Goal: Find specific page/section: Find specific page/section

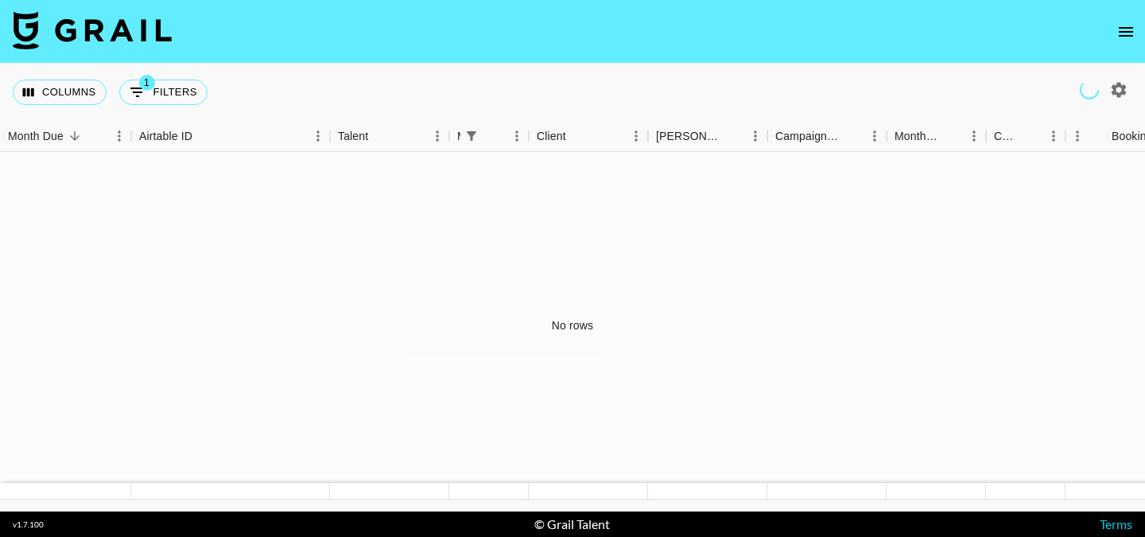
click at [1128, 29] on icon "open drawer" at bounding box center [1126, 31] width 19 height 19
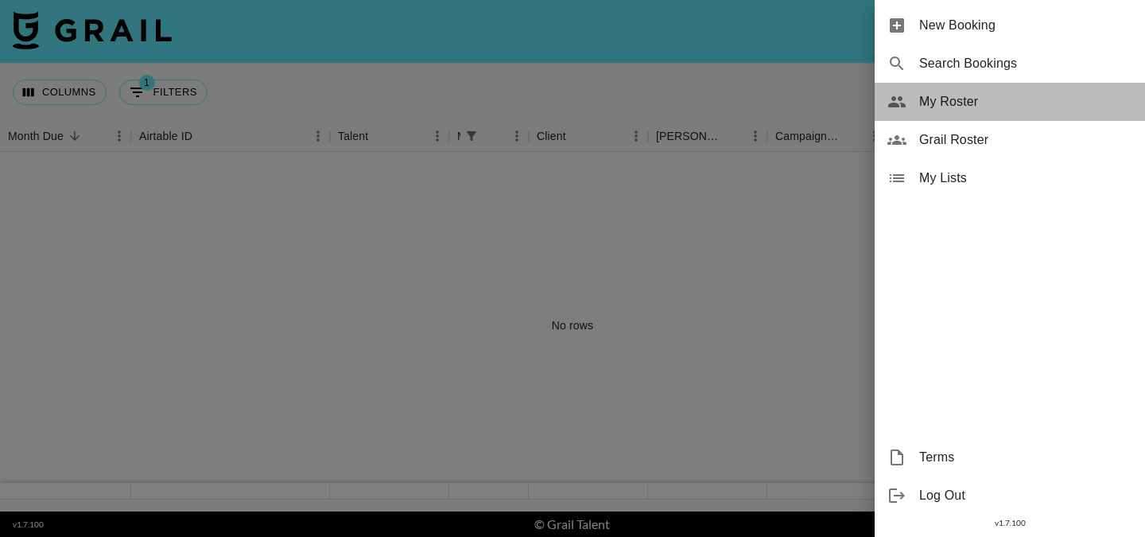
click at [1024, 109] on span "My Roster" at bounding box center [1026, 101] width 213 height 19
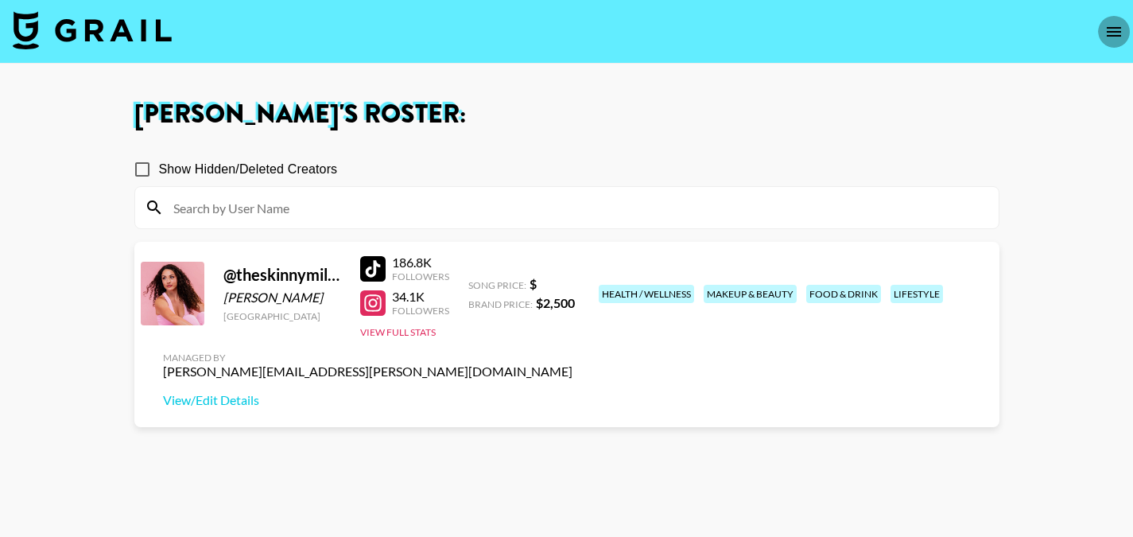
click at [1118, 34] on icon "open drawer" at bounding box center [1114, 31] width 19 height 19
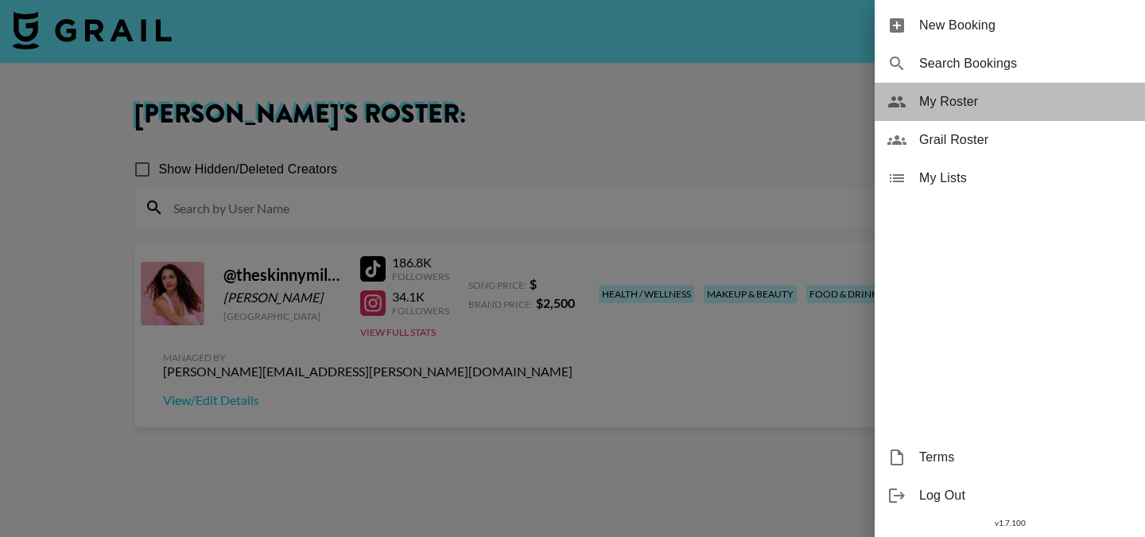
click at [1054, 108] on span "My Roster" at bounding box center [1026, 101] width 213 height 19
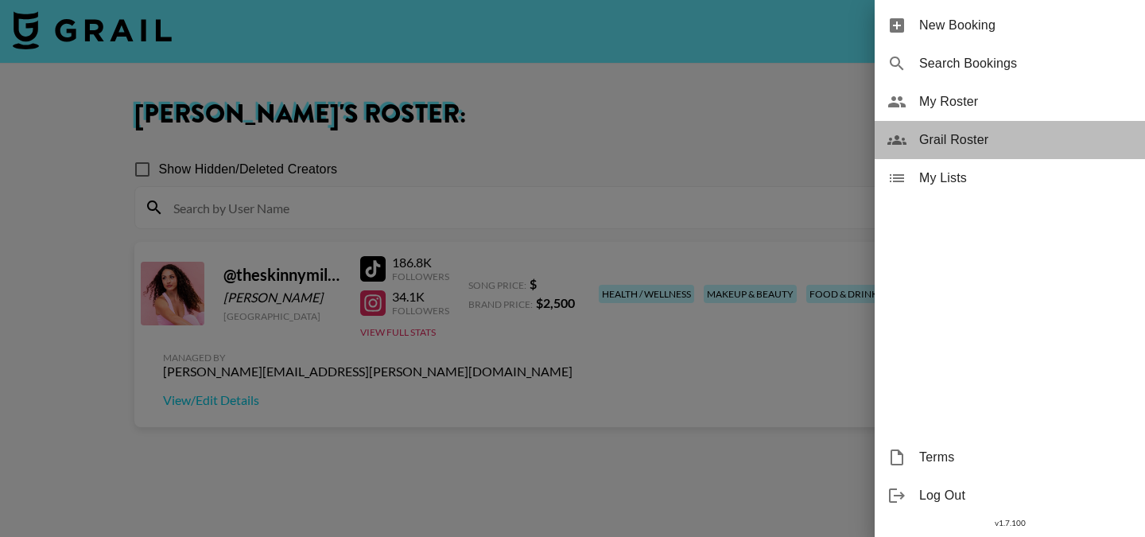
click at [1035, 142] on span "Grail Roster" at bounding box center [1026, 139] width 213 height 19
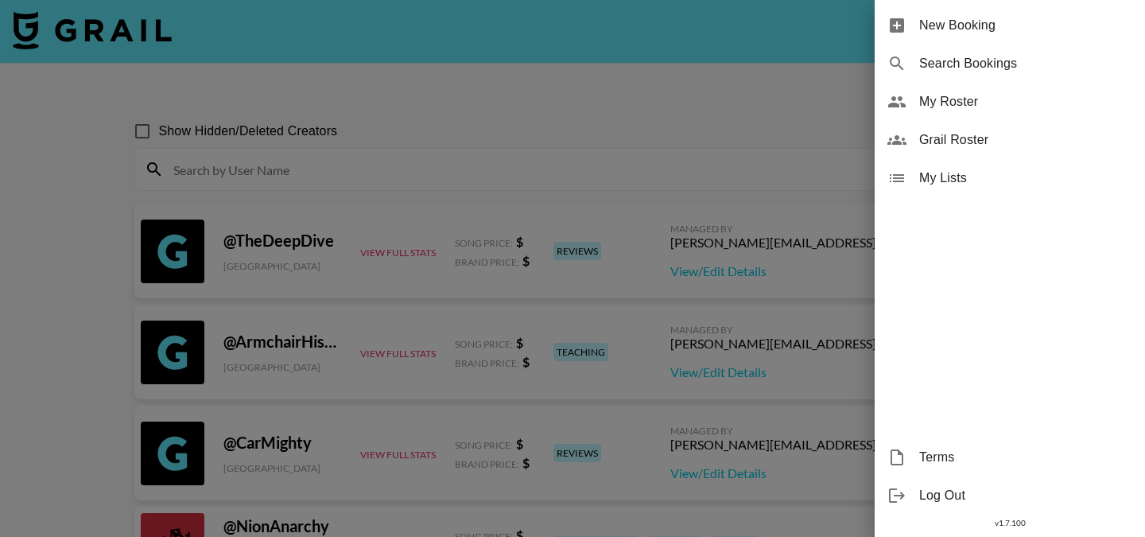
click at [706, 237] on div at bounding box center [572, 268] width 1145 height 537
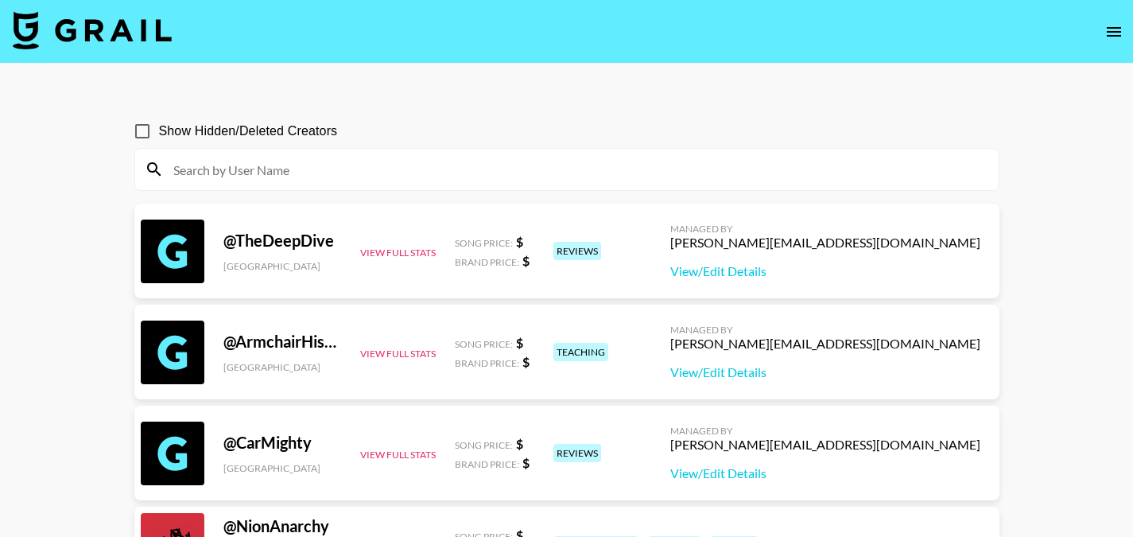
click at [360, 173] on input at bounding box center [577, 169] width 826 height 25
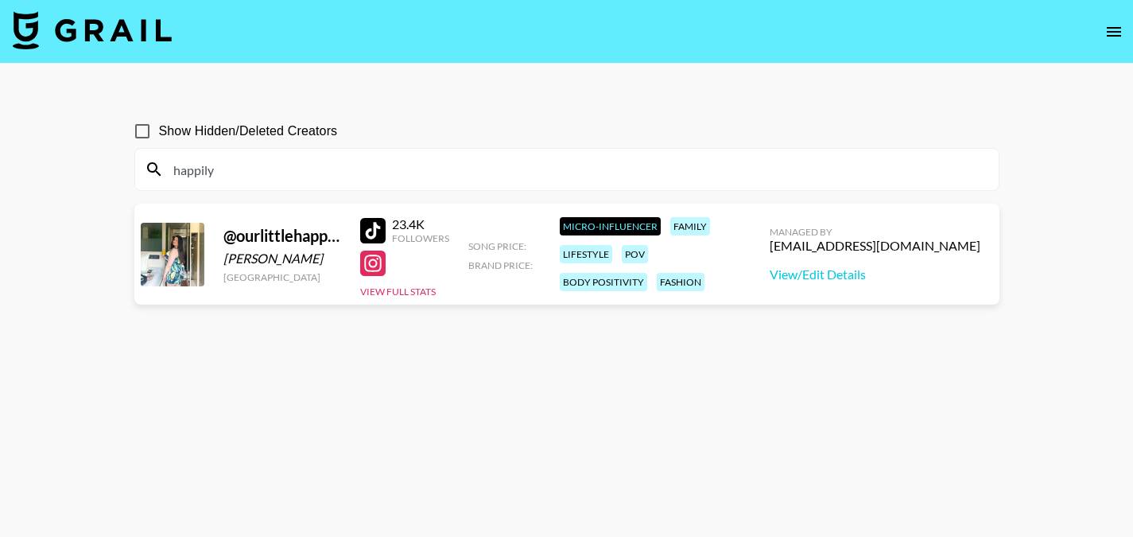
click at [737, 182] on div "happily" at bounding box center [567, 169] width 864 height 41
drag, startPoint x: 737, startPoint y: 182, endPoint x: 718, endPoint y: 173, distance: 20.3
click at [718, 173] on div "happily" at bounding box center [567, 169] width 864 height 41
click at [718, 173] on input "happily" at bounding box center [577, 169] width 826 height 25
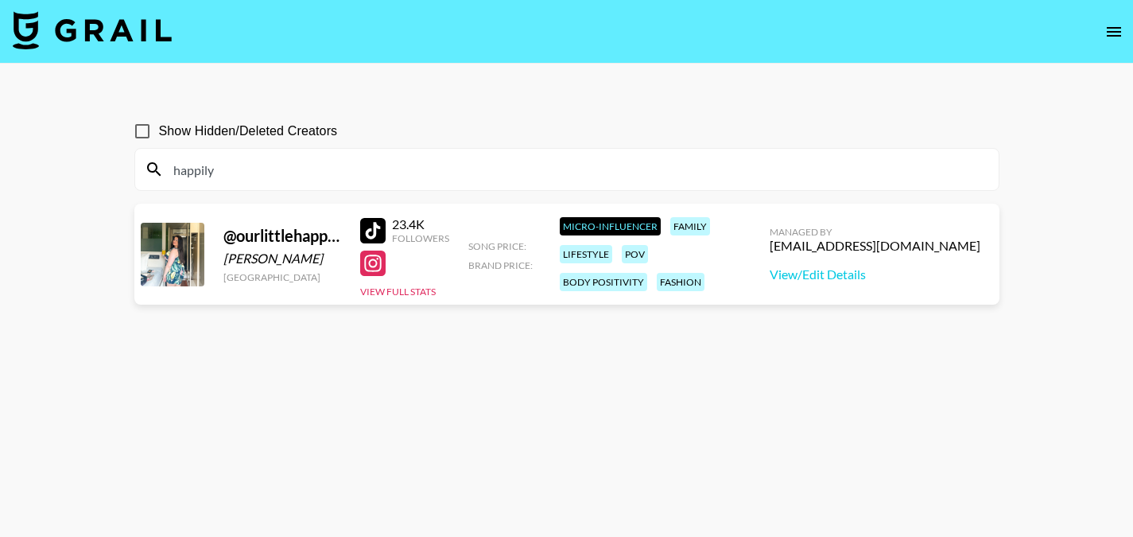
click at [718, 173] on input "happily" at bounding box center [577, 169] width 826 height 25
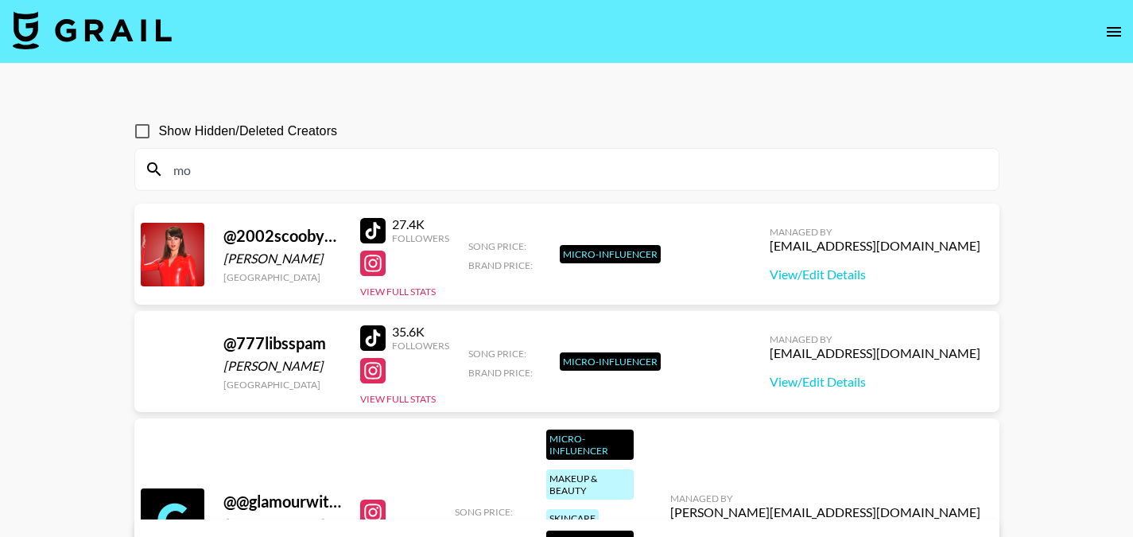
type input "m"
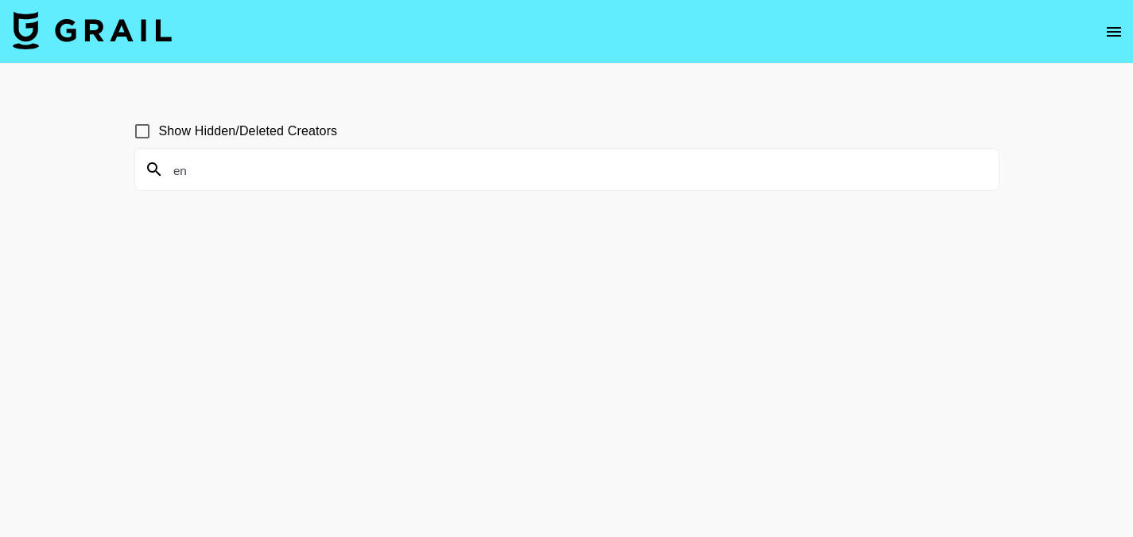
type input "e"
